Goal: Task Accomplishment & Management: Use online tool/utility

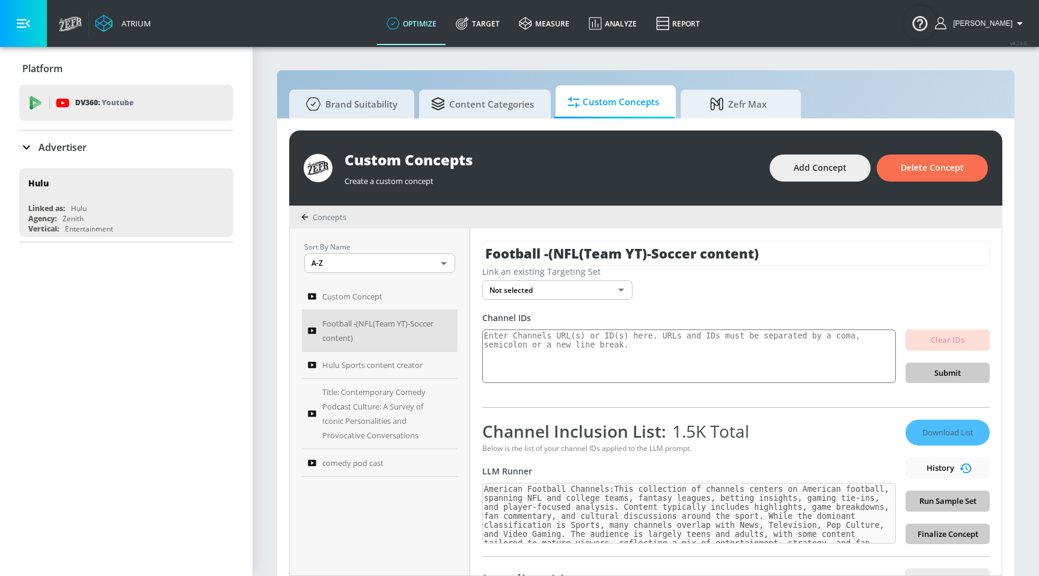
scroll to position [11, 0]
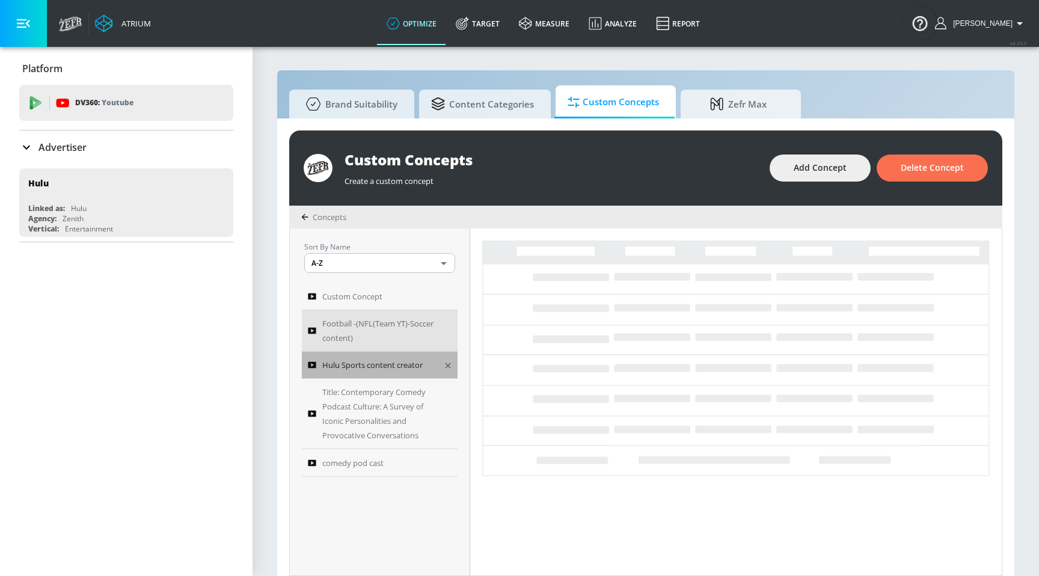
click at [367, 366] on span "Hulu Sports content creator" at bounding box center [372, 365] width 100 height 14
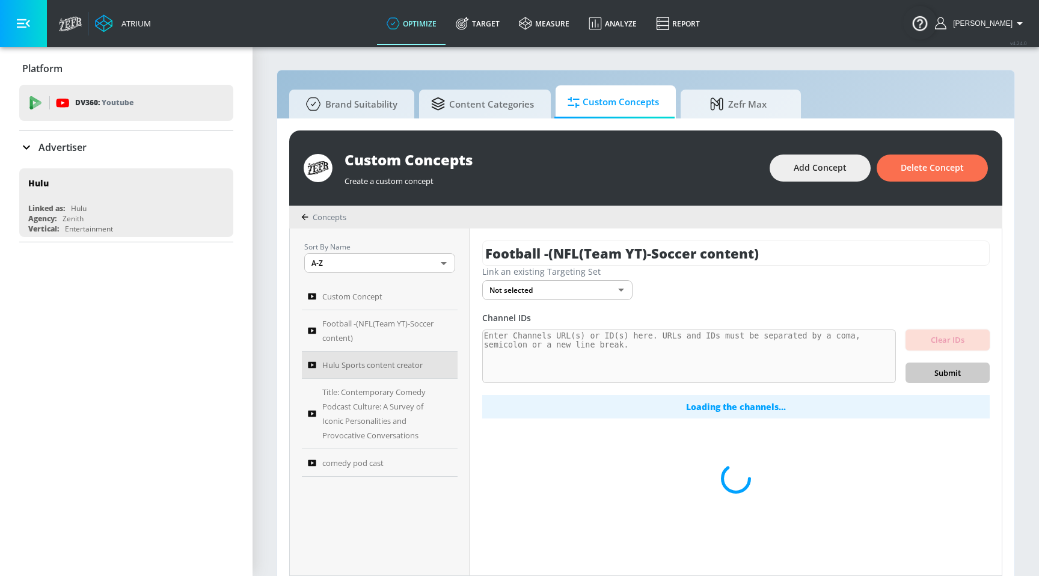
type input "Hulu Sports content creator"
type input "e44781ef-ddc6-434a-9b4b-74b351ddbd38"
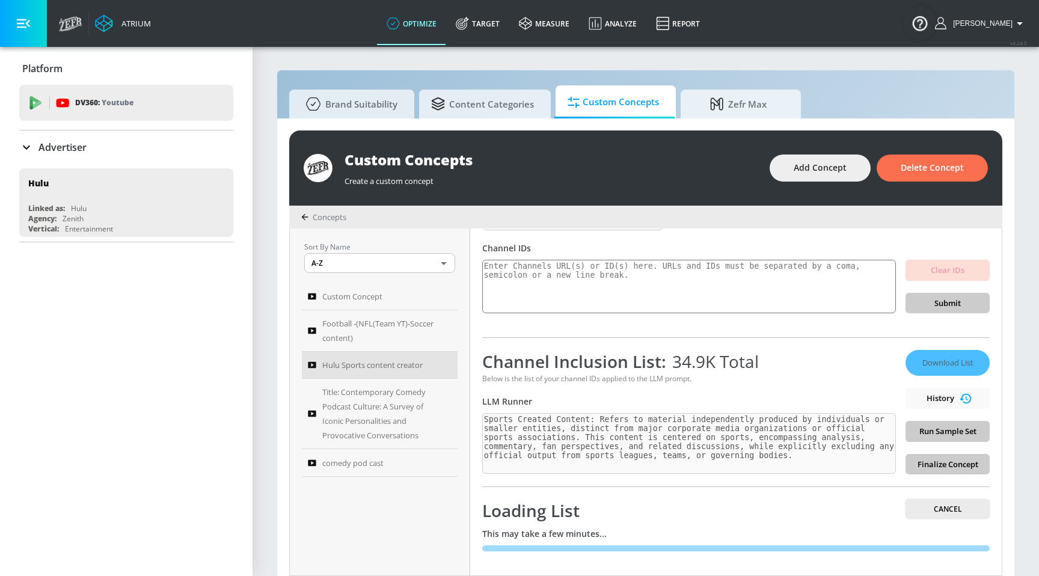
scroll to position [13, 0]
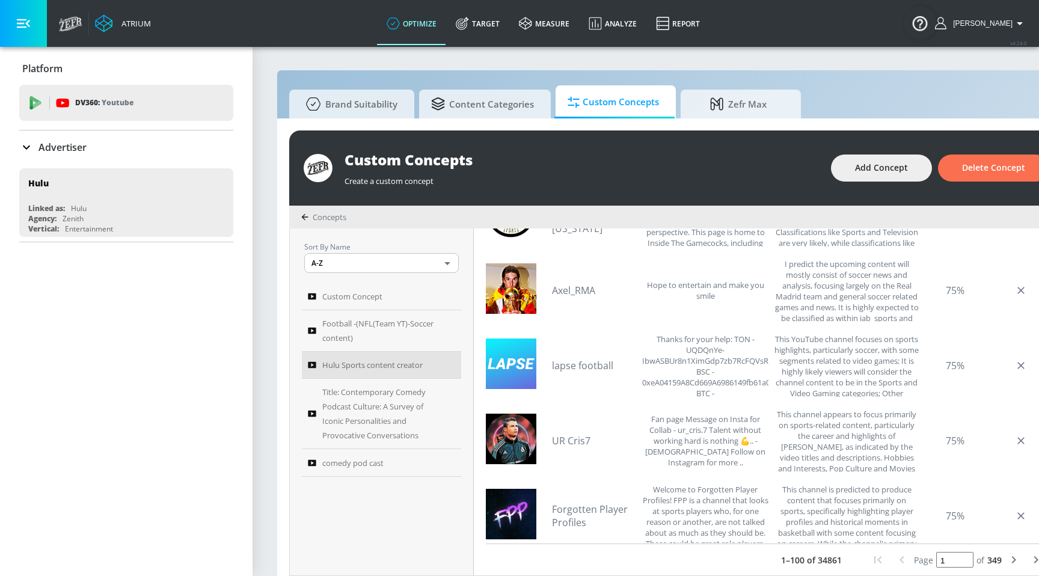
scroll to position [3352, 0]
